Goal: Information Seeking & Learning: Learn about a topic

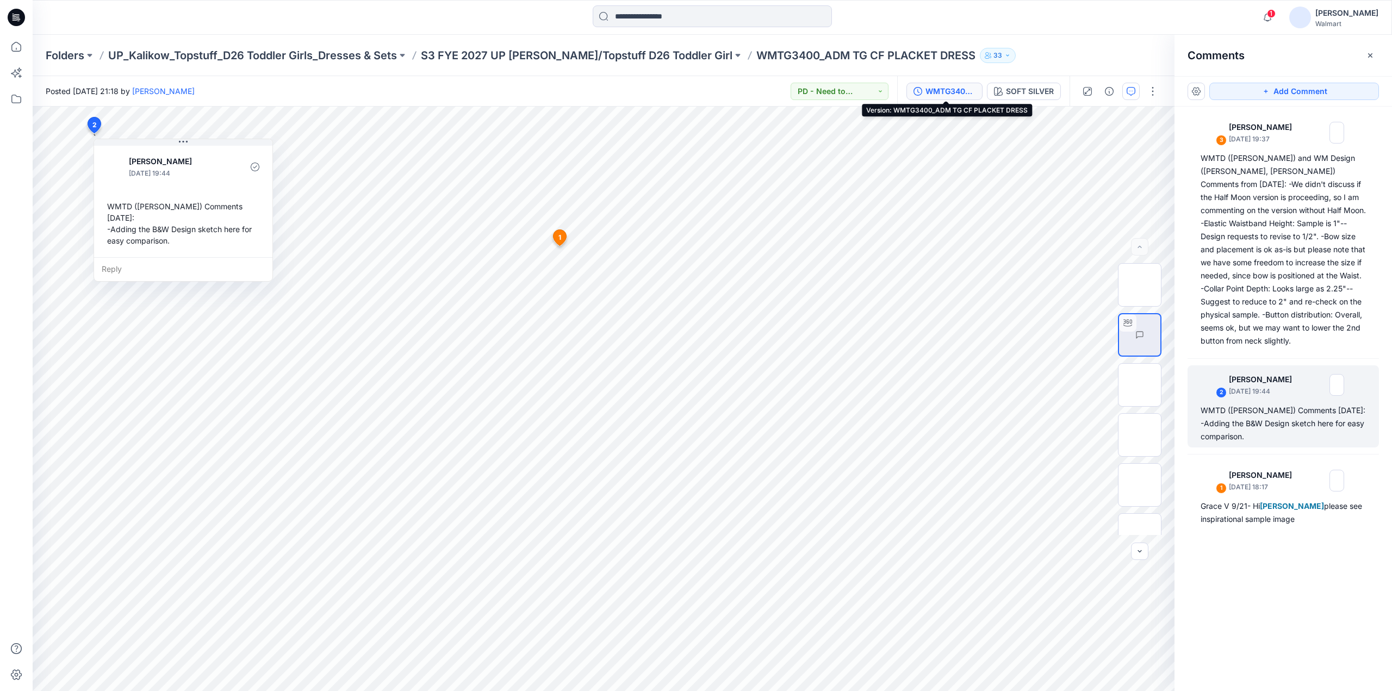
click at [952, 90] on div "WMTG3400_ADM TG CF PLACKET DRESS" at bounding box center [950, 91] width 50 height 12
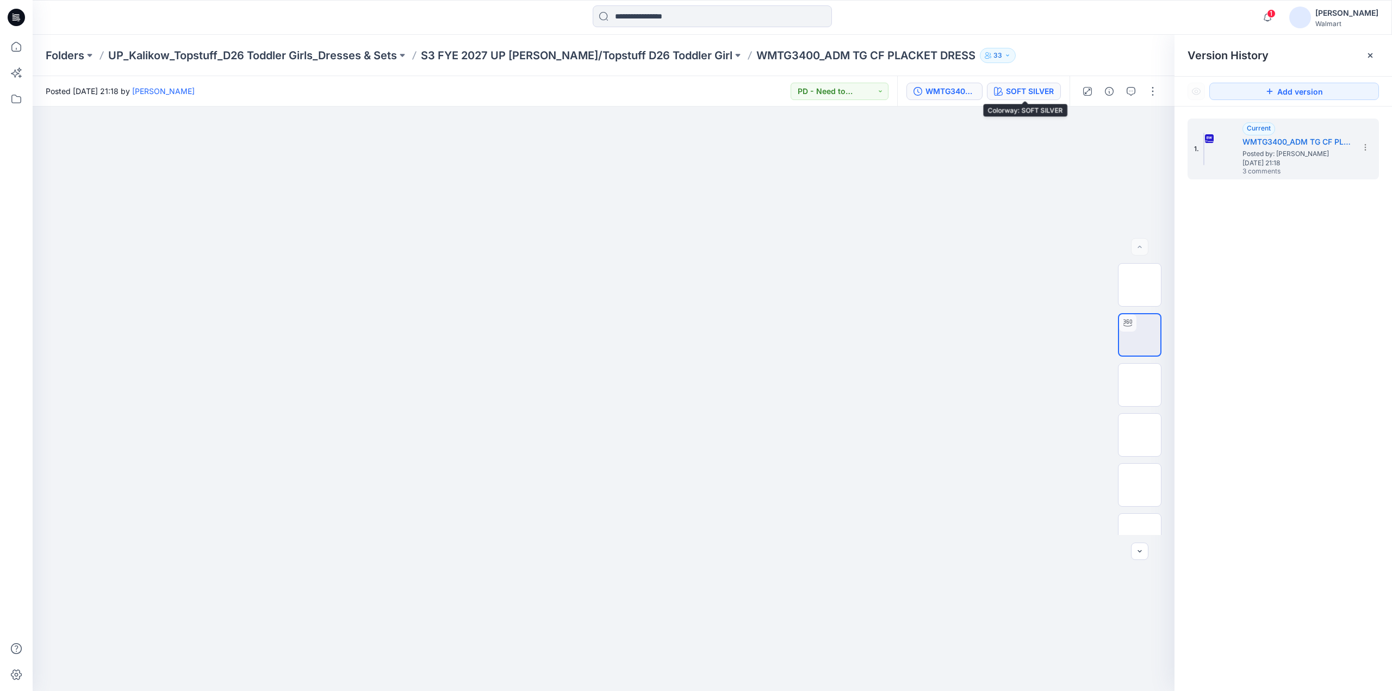
click at [1028, 96] on div "SOFT SILVER" at bounding box center [1030, 91] width 48 height 12
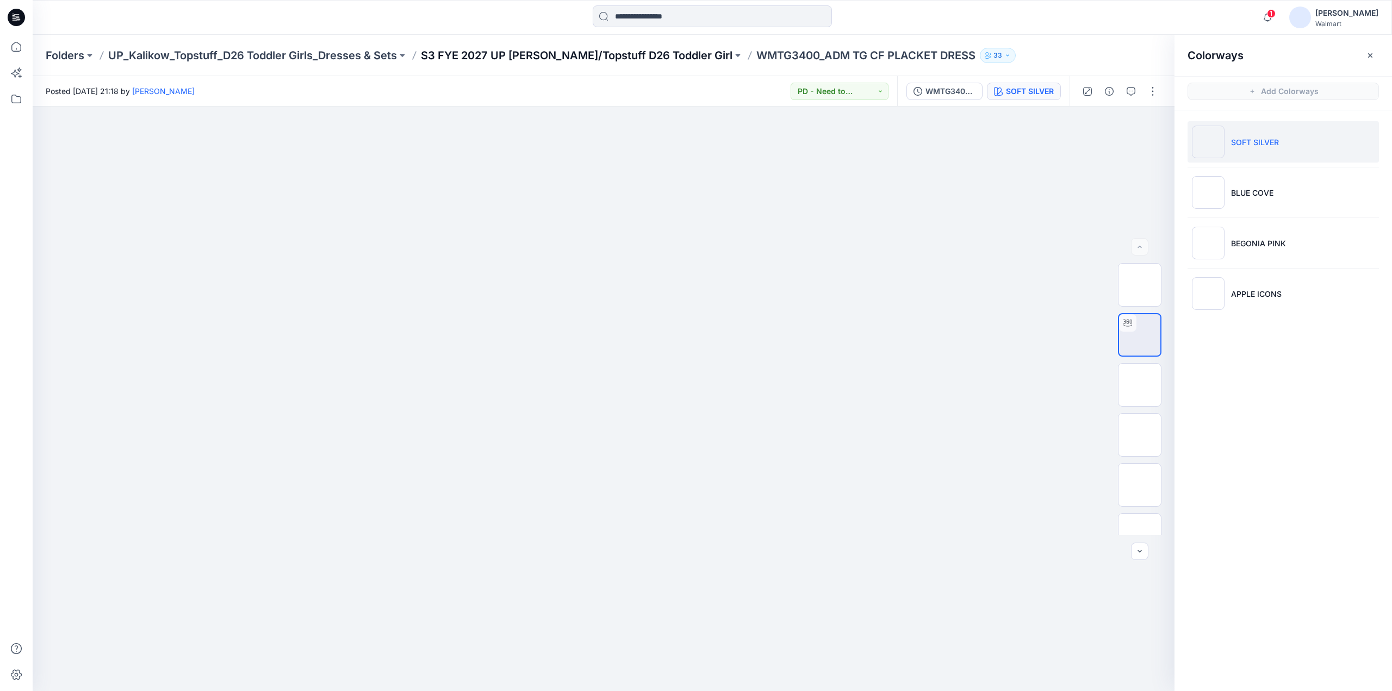
click at [608, 53] on p "S3 FYE 2027 UP [PERSON_NAME]/Topstuff D26 Toddler Girl" at bounding box center [577, 55] width 312 height 15
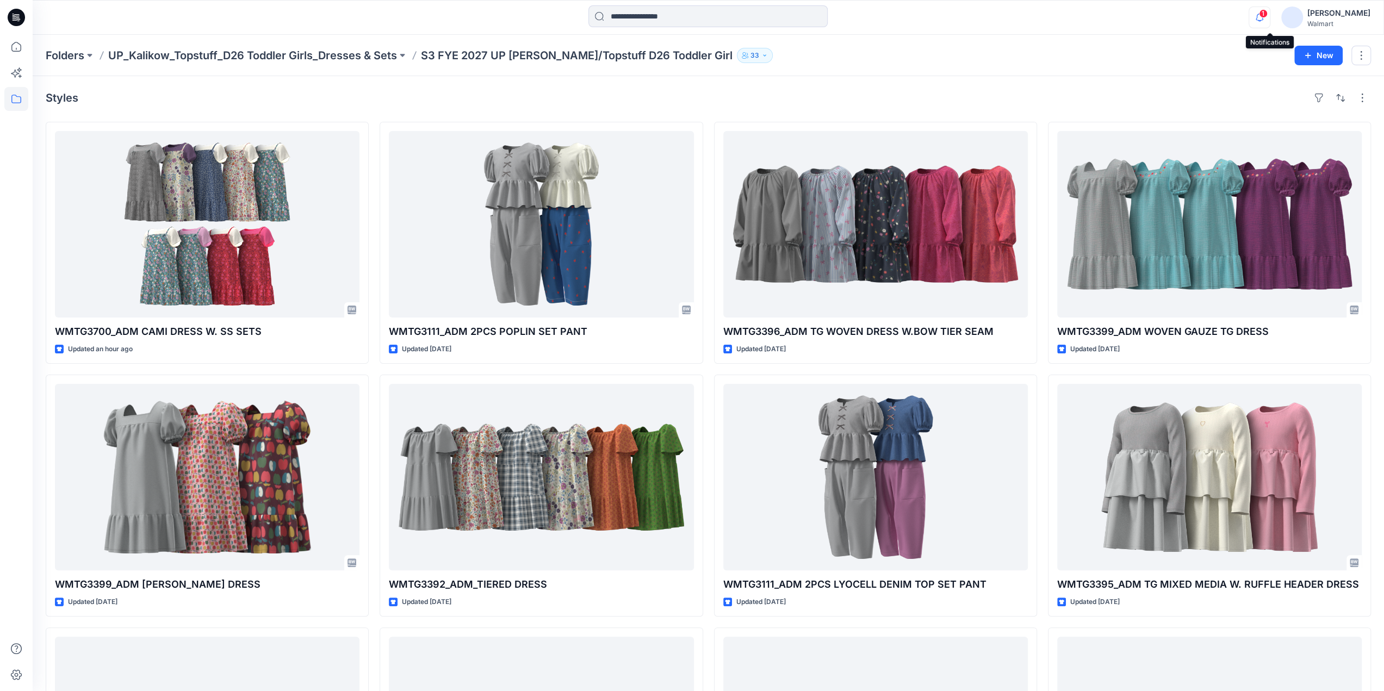
click at [1269, 21] on icon "button" at bounding box center [1259, 18] width 21 height 22
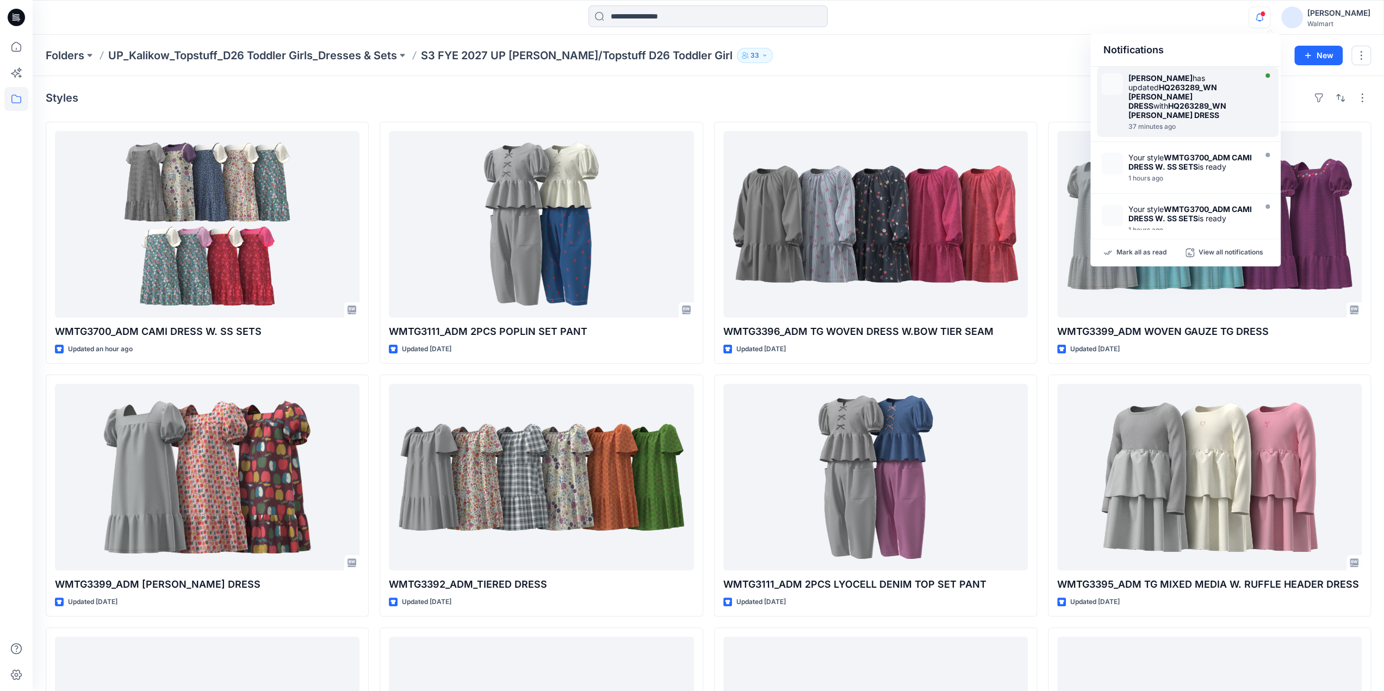
click at [1176, 101] on strong "HQ263289_WN [PERSON_NAME] DRESS" at bounding box center [1177, 110] width 98 height 18
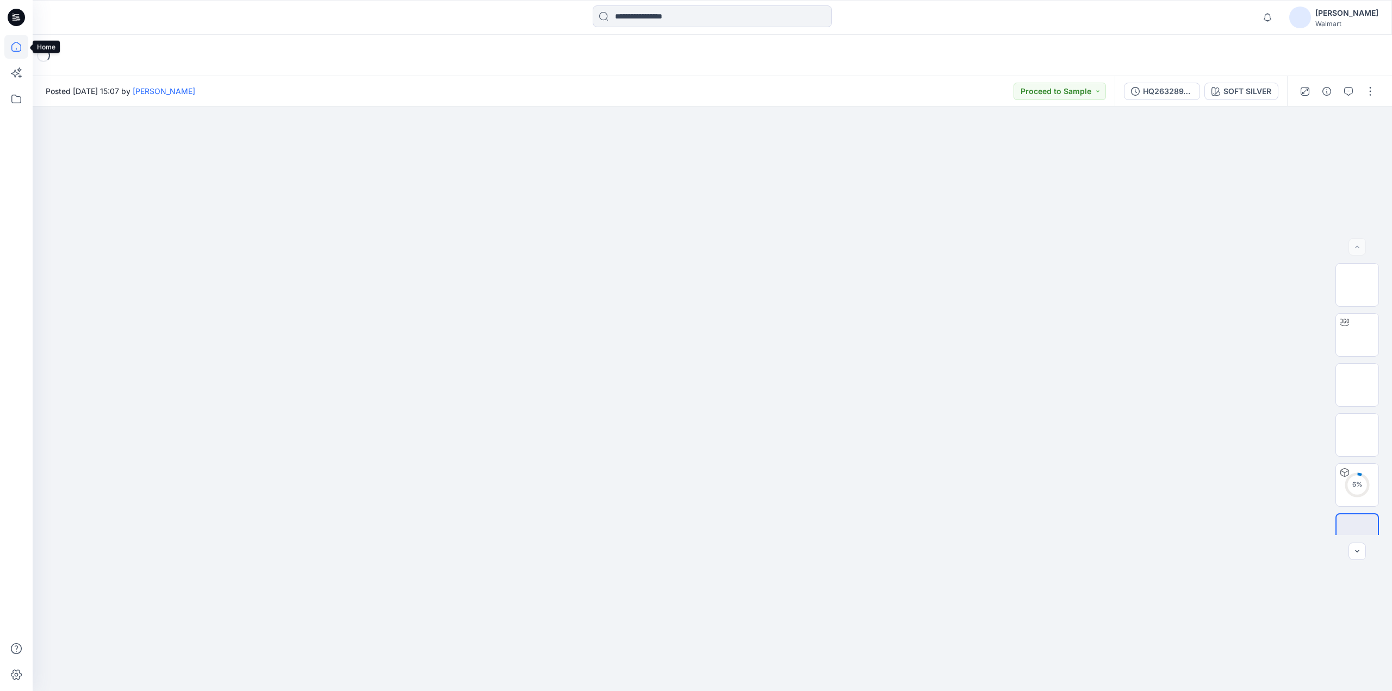
click at [21, 48] on icon at bounding box center [16, 47] width 24 height 24
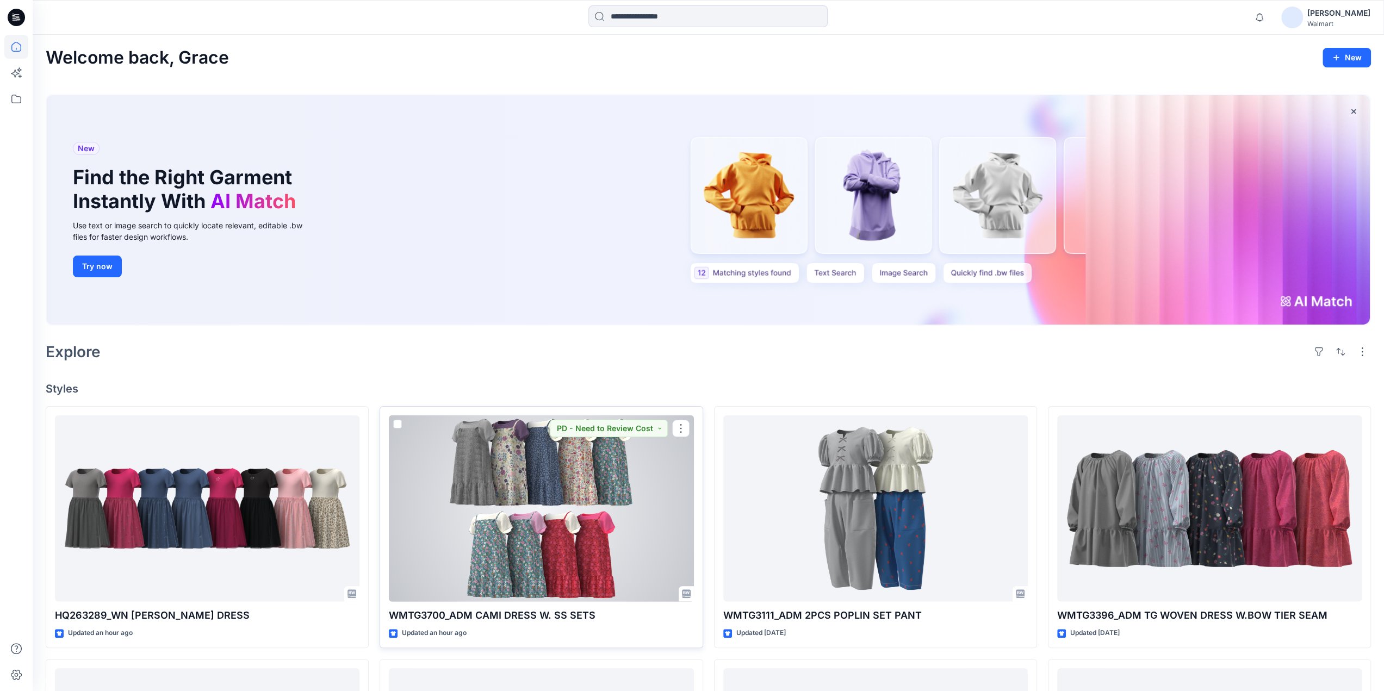
click at [505, 527] on div at bounding box center [541, 508] width 304 height 186
